Goal: Transaction & Acquisition: Purchase product/service

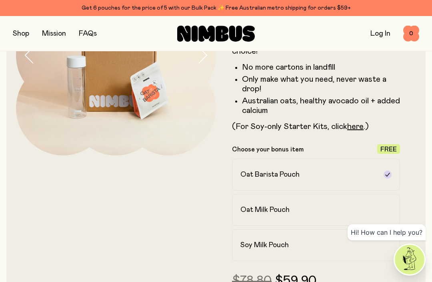
scroll to position [112, 0]
click at [354, 125] on link "here" at bounding box center [355, 127] width 16 height 8
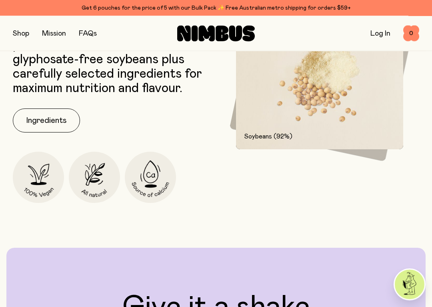
scroll to position [1007, 0]
click at [56, 132] on button "Ingredients" at bounding box center [46, 120] width 67 height 24
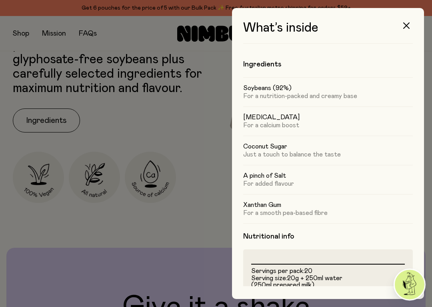
click at [411, 23] on button "button" at bounding box center [406, 25] width 19 height 19
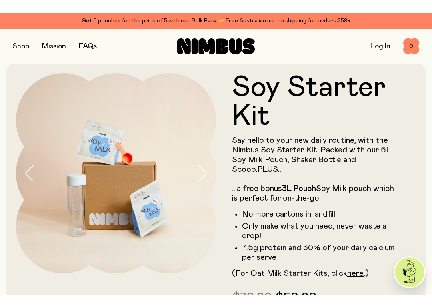
scroll to position [12, 0]
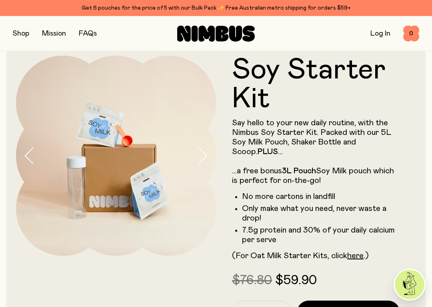
click at [22, 34] on button "button" at bounding box center [21, 33] width 16 height 11
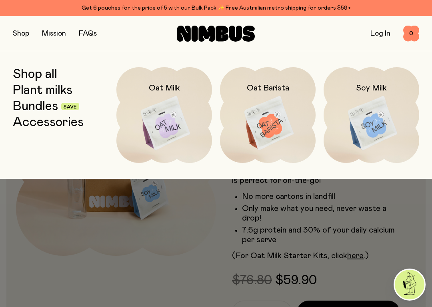
click at [366, 128] on img at bounding box center [372, 123] width 96 height 112
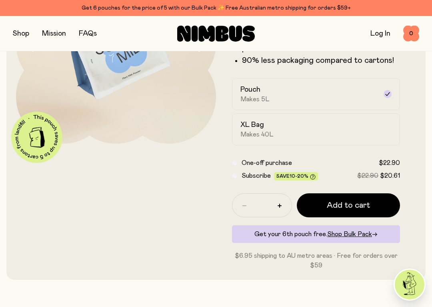
scroll to position [124, 0]
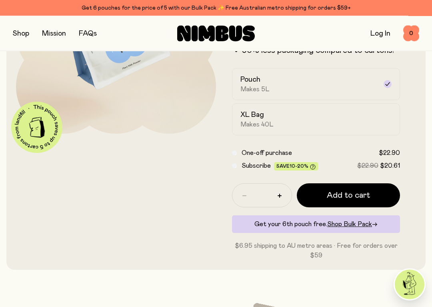
click at [355, 194] on span "Add to cart" at bounding box center [348, 195] width 43 height 11
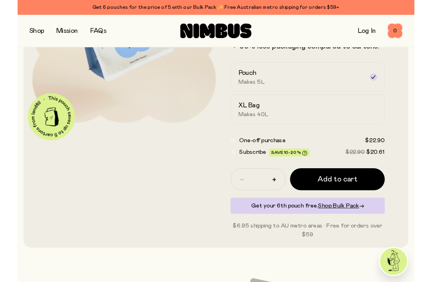
scroll to position [0, 0]
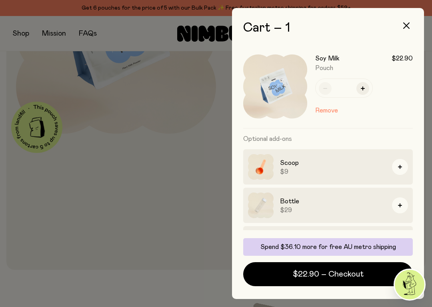
click at [340, 268] on button "$22.90 – Checkout" at bounding box center [328, 274] width 170 height 24
